Goal: Navigation & Orientation: Find specific page/section

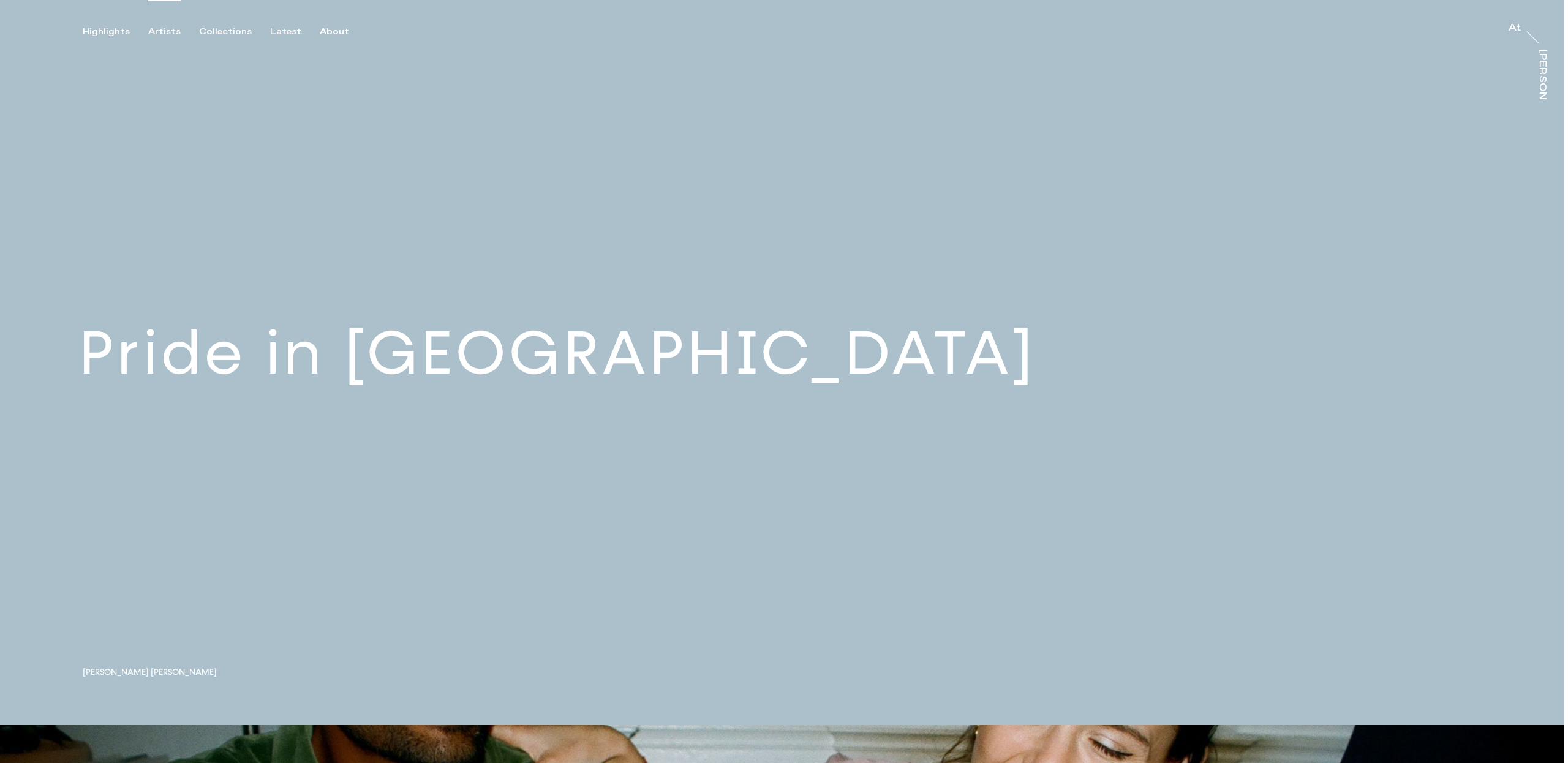
click at [167, 29] on div "Artists" at bounding box center [165, 31] width 32 height 11
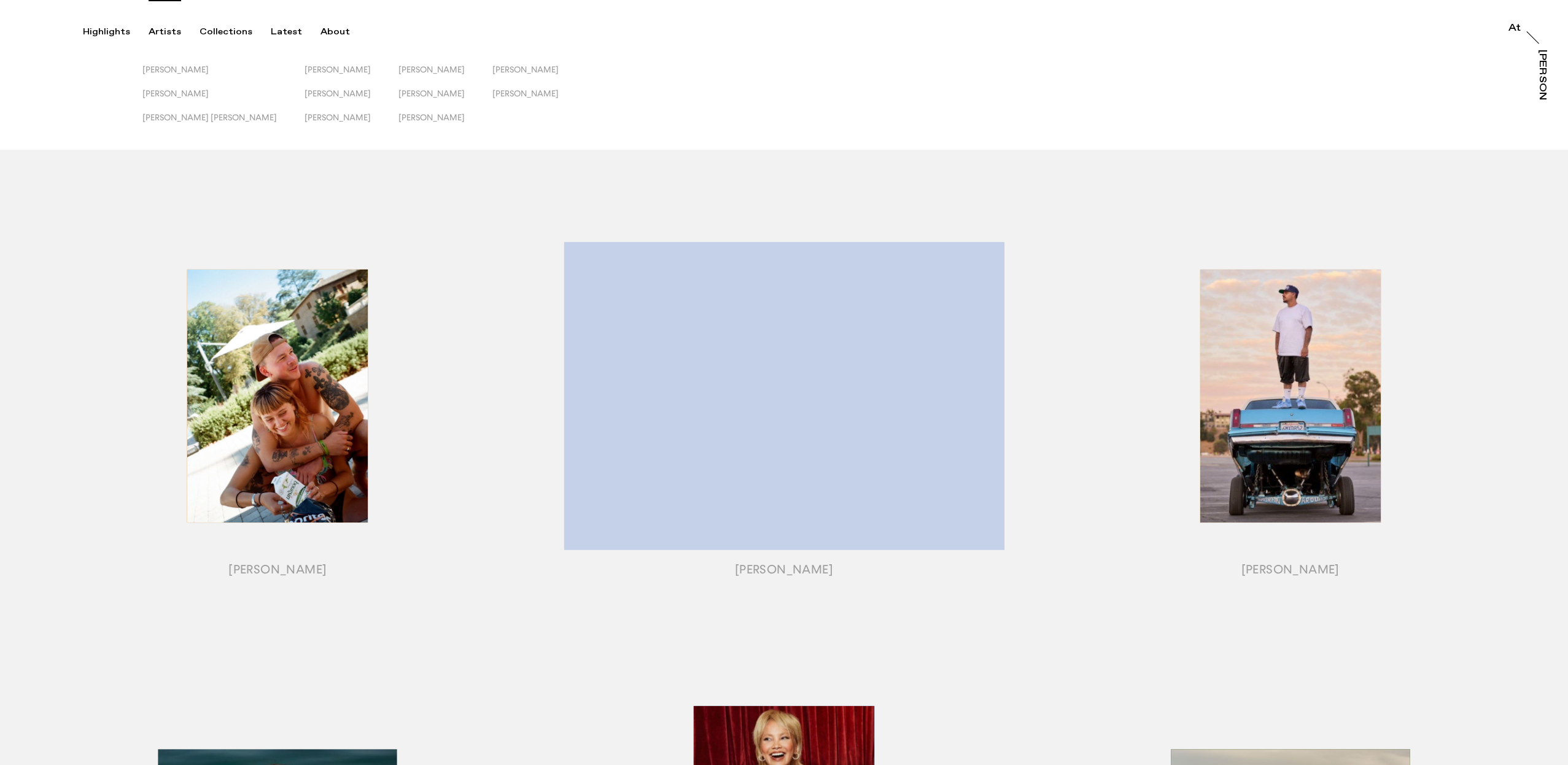
click at [149, 26] on button "Artists" at bounding box center [174, 31] width 51 height 11
click at [216, 30] on div "Collections" at bounding box center [226, 31] width 53 height 11
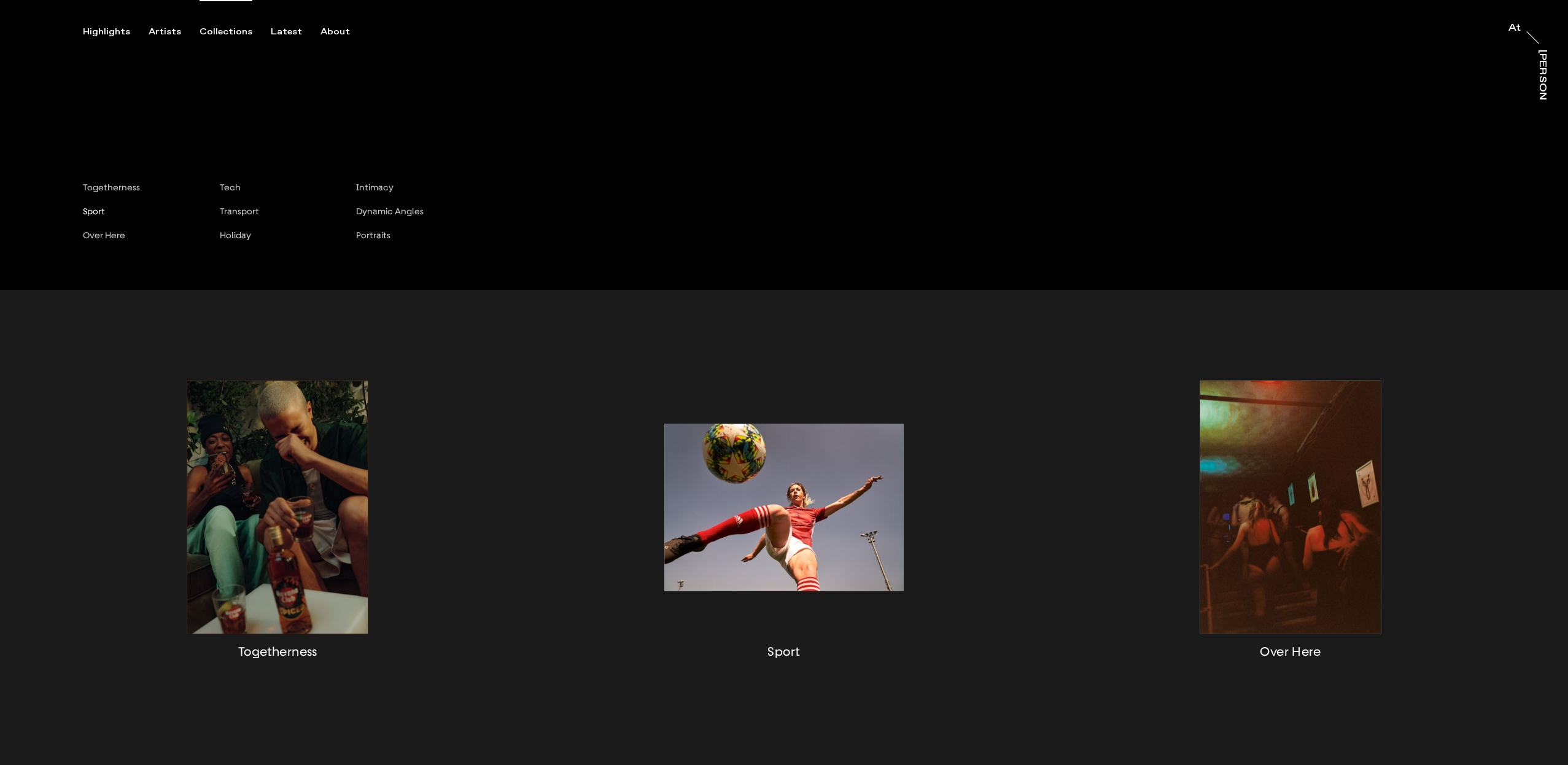
click at [200, 26] on button "Collections" at bounding box center [235, 31] width 71 height 11
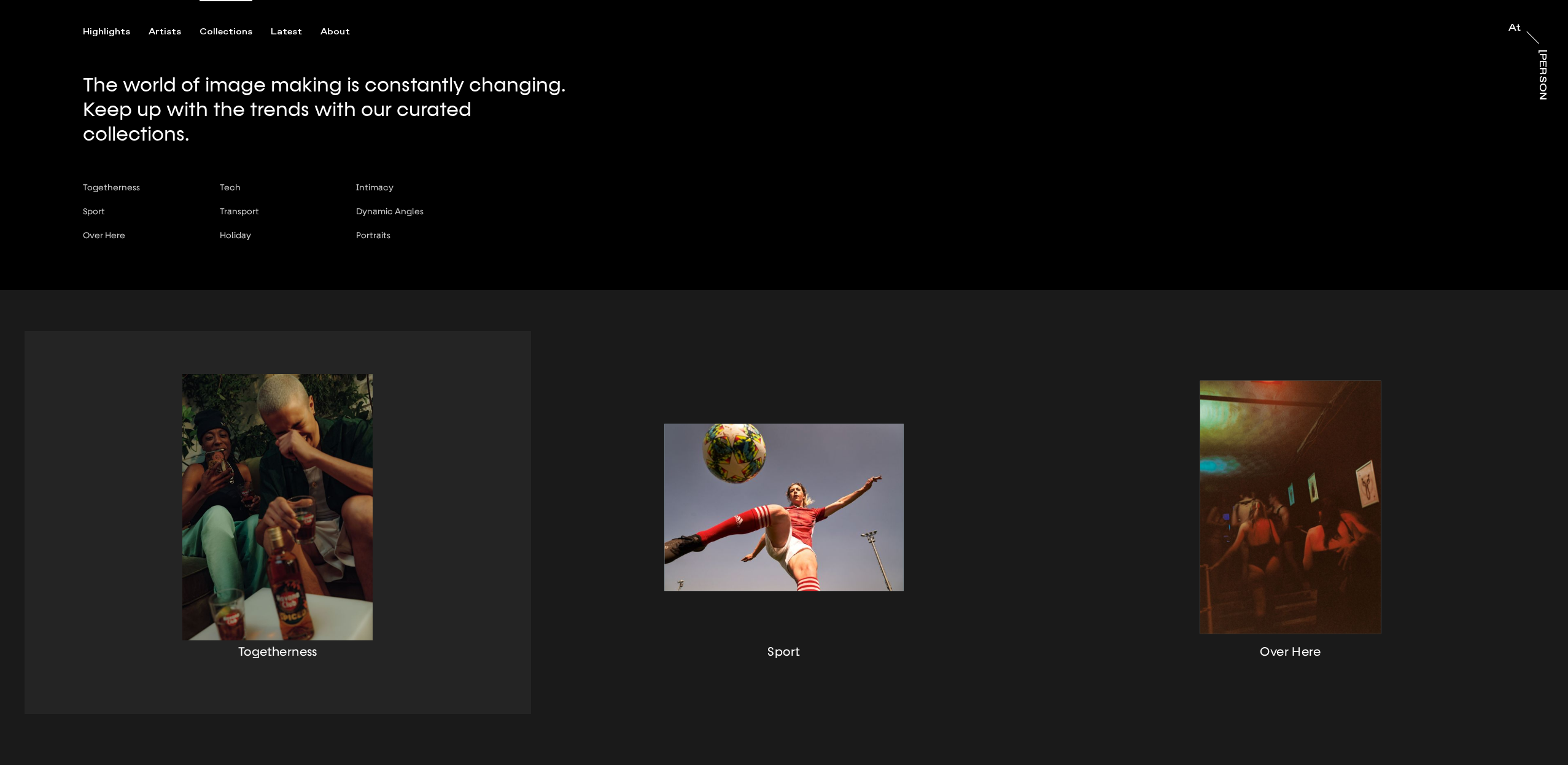
click at [81, 368] on div "button" at bounding box center [278, 522] width 507 height 383
